Goal: Task Accomplishment & Management: Manage account settings

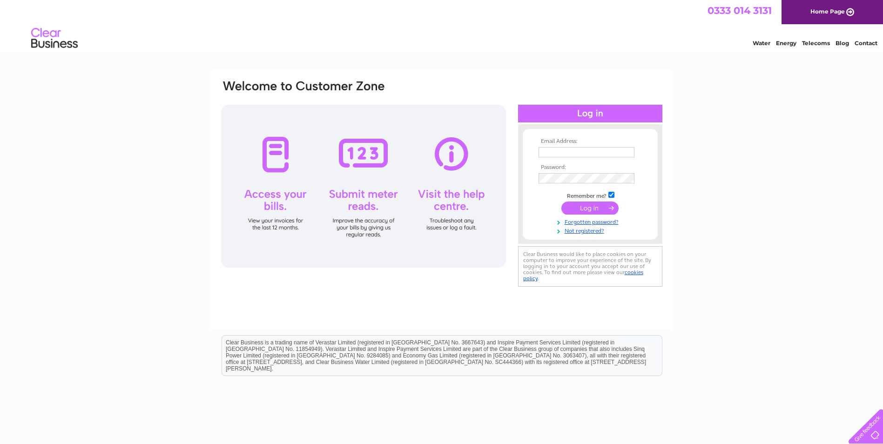
type input "ahumphries@btinternet.com"
click at [595, 206] on input "submit" at bounding box center [590, 208] width 57 height 13
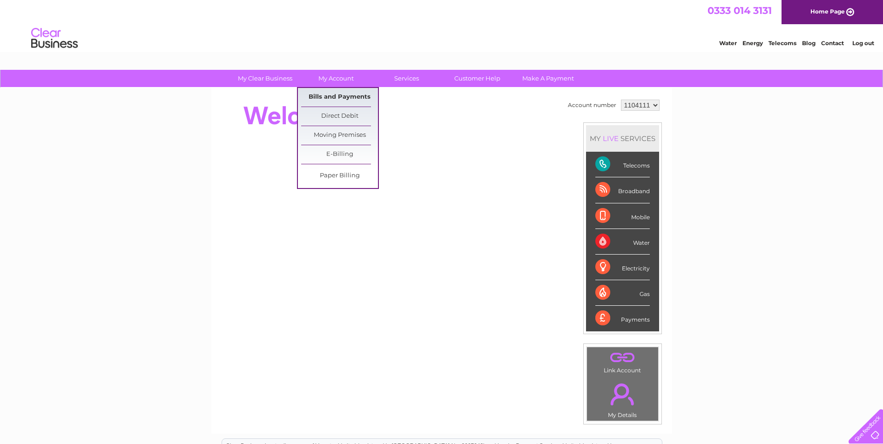
click at [337, 90] on link "Bills and Payments" at bounding box center [339, 97] width 77 height 19
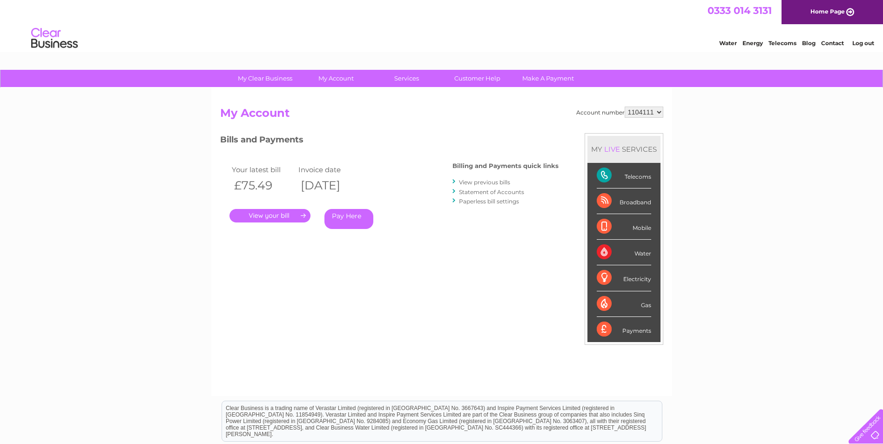
click at [482, 182] on link "View previous bills" at bounding box center [484, 182] width 51 height 7
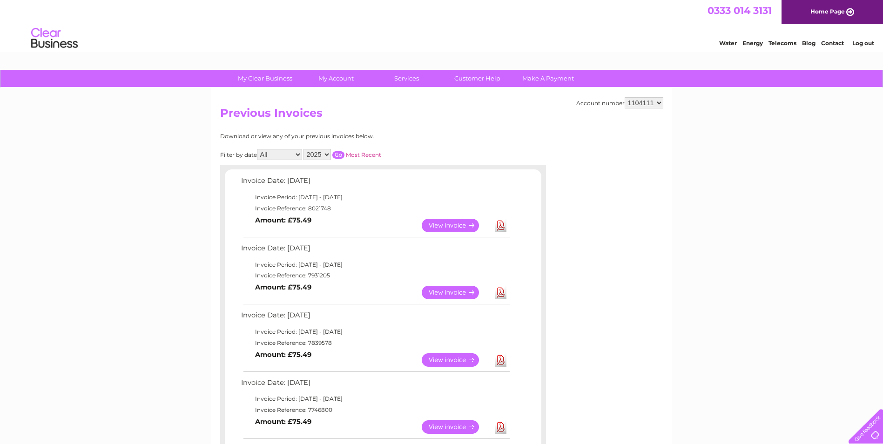
click at [446, 225] on link "View" at bounding box center [456, 226] width 68 height 14
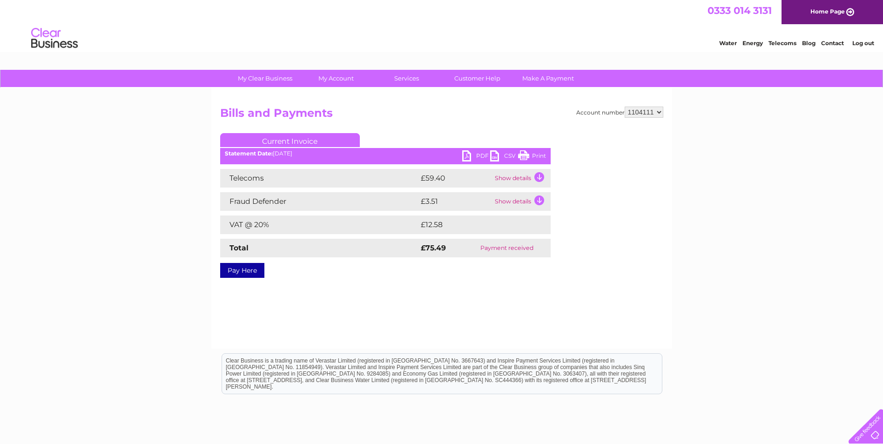
click at [528, 152] on link "Print" at bounding box center [532, 157] width 28 height 14
click at [464, 155] on link "PDF" at bounding box center [476, 157] width 28 height 14
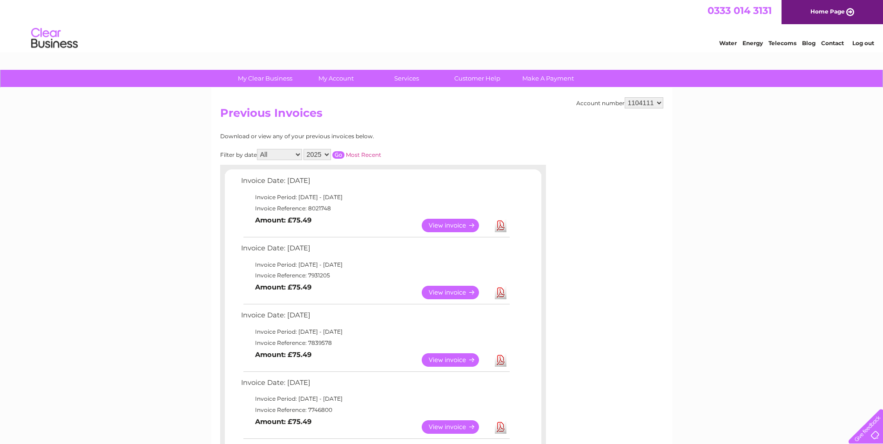
click at [462, 222] on link "View" at bounding box center [456, 226] width 68 height 14
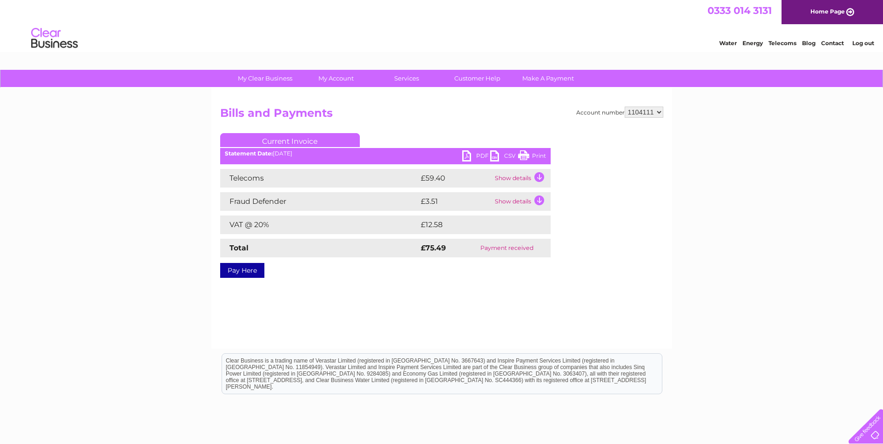
click at [469, 155] on link "PDF" at bounding box center [476, 157] width 28 height 14
